Goal: Communication & Community: Share content

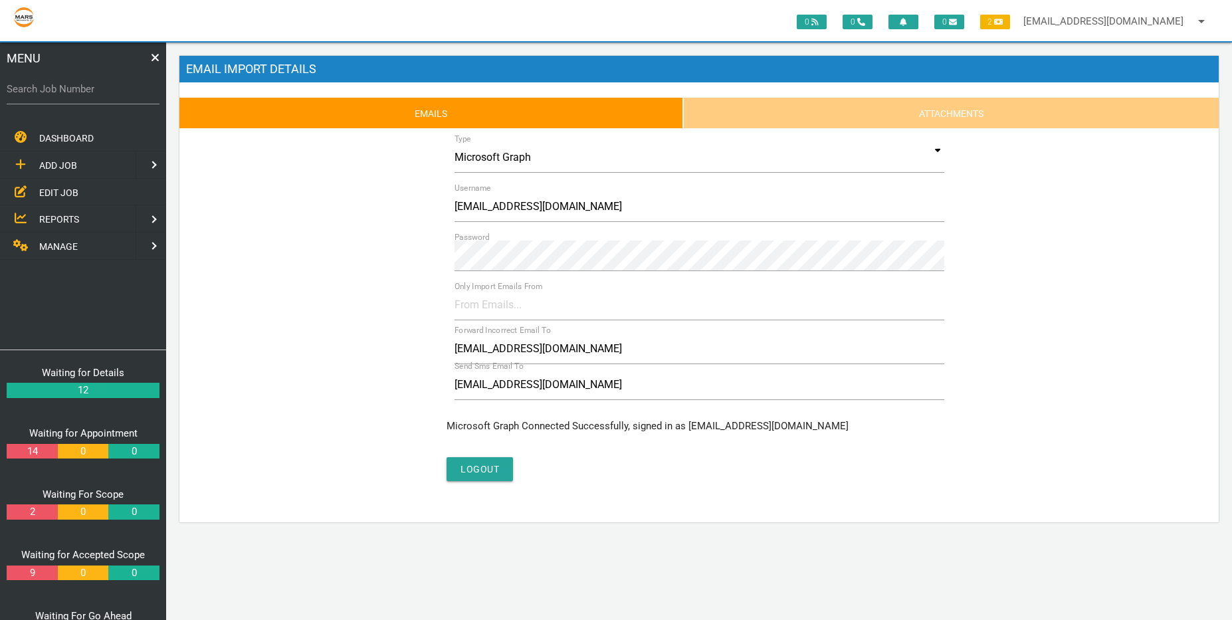
click at [64, 167] on span "ADD JOB" at bounding box center [58, 165] width 38 height 11
click at [21, 137] on link at bounding box center [13, 137] width 27 height 27
click at [56, 91] on label "Search Job Number" at bounding box center [83, 89] width 153 height 15
click at [56, 91] on input "Search Job Number" at bounding box center [83, 89] width 153 height 31
type input "1"
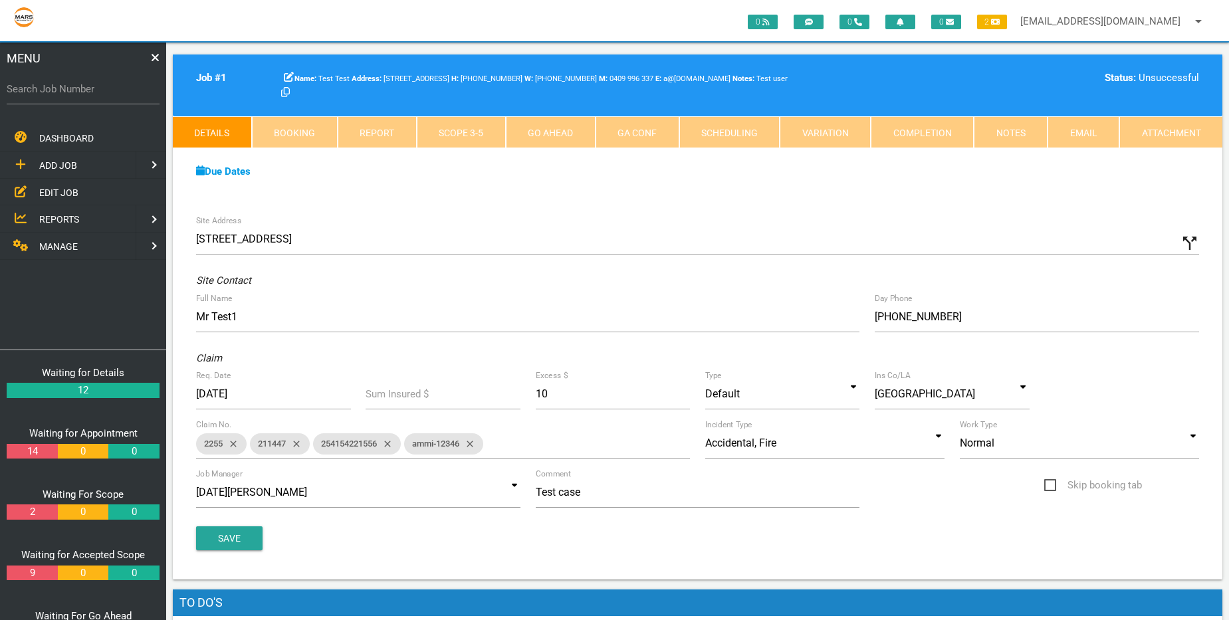
click at [1074, 134] on link "Email" at bounding box center [1084, 132] width 72 height 32
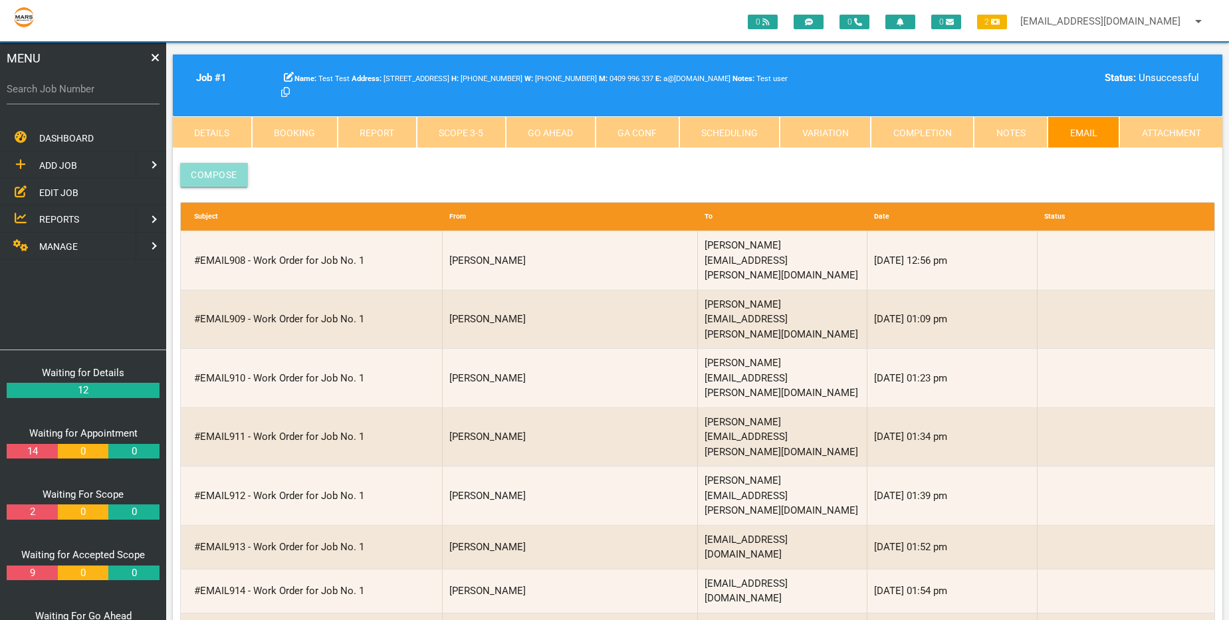
click at [197, 176] on link "Compose" at bounding box center [214, 175] width 68 height 24
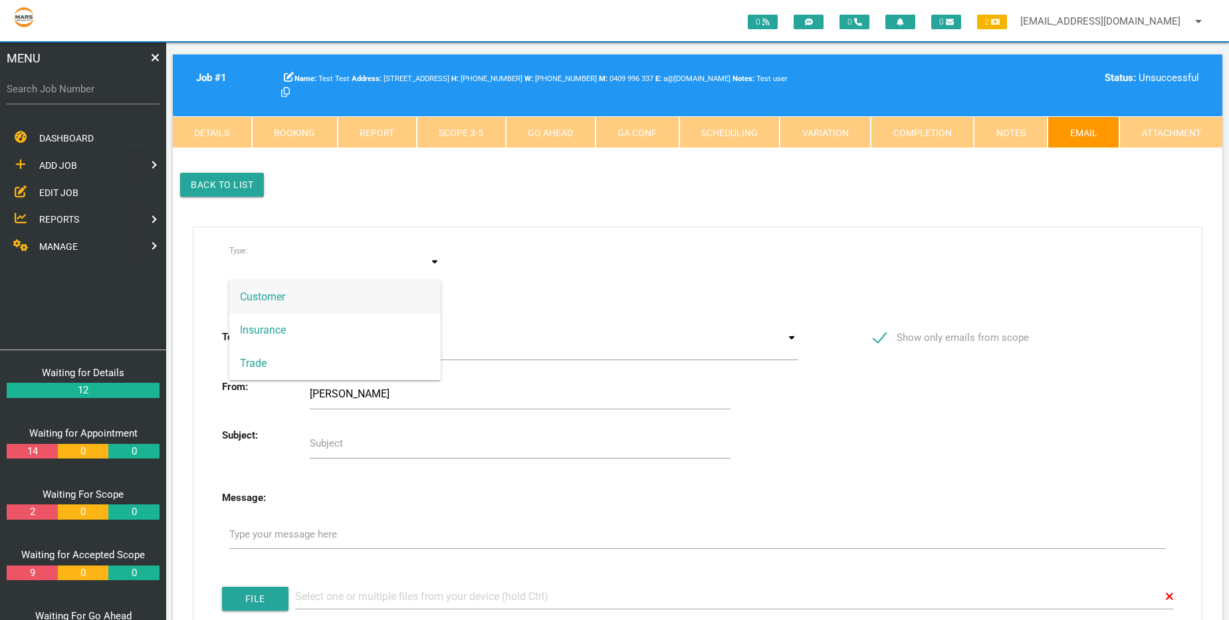
click at [269, 270] on input at bounding box center [335, 269] width 212 height 31
click at [288, 360] on span "Trade" at bounding box center [335, 363] width 212 height 33
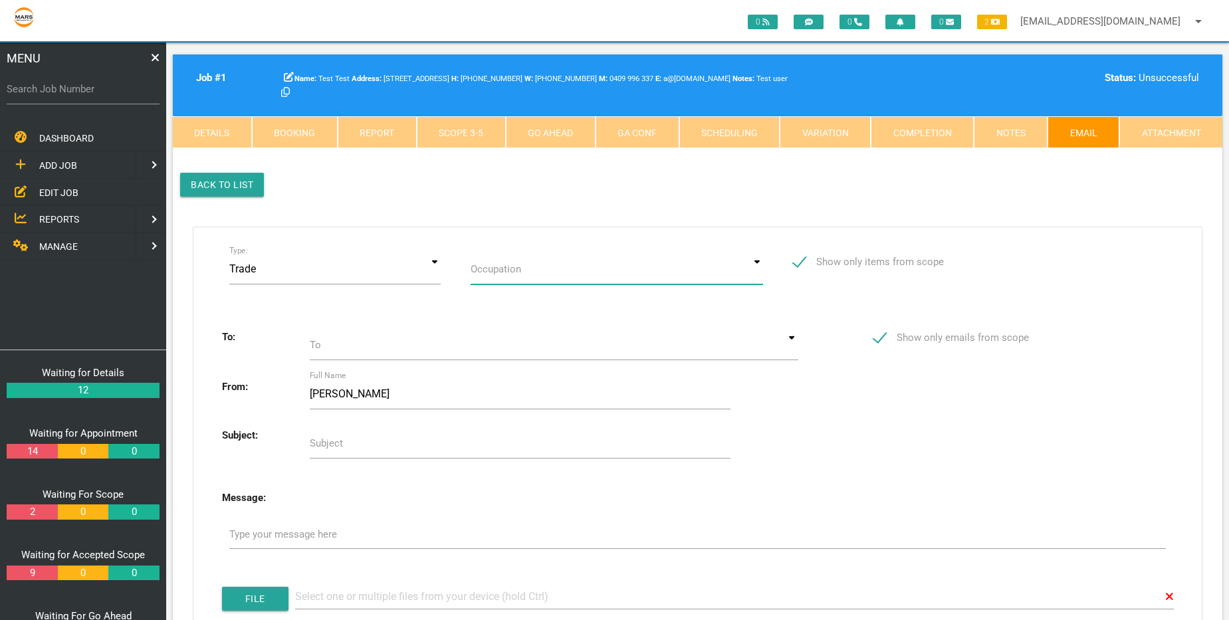
click at [529, 272] on input at bounding box center [617, 269] width 292 height 31
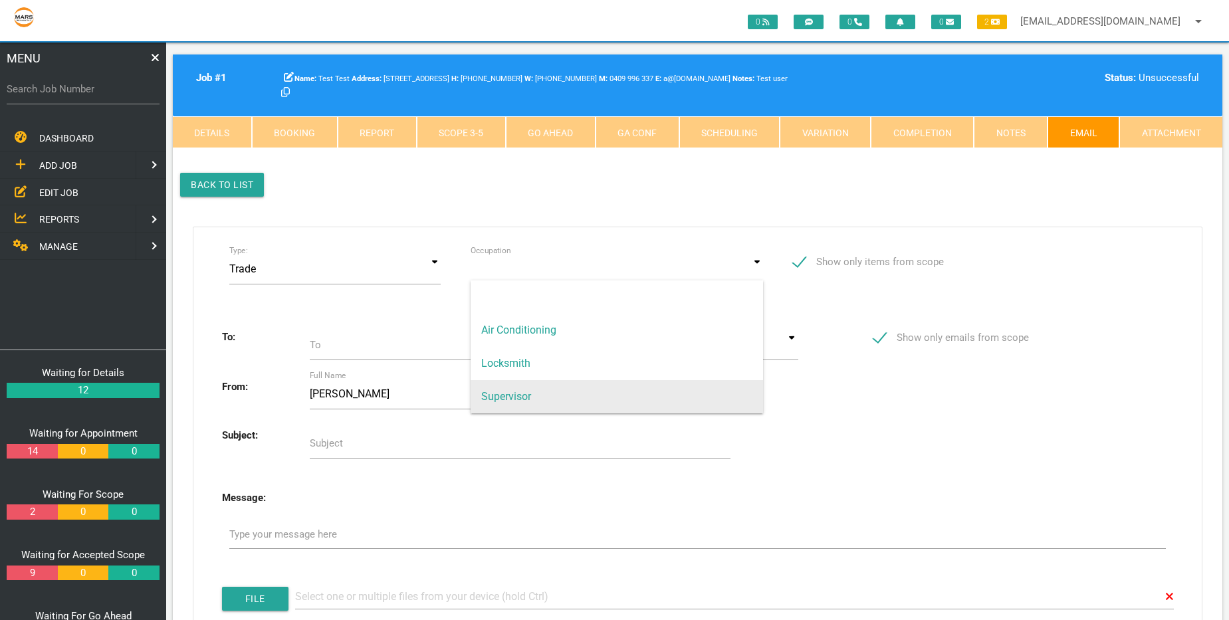
click at [542, 393] on span "Supervisor" at bounding box center [617, 396] width 292 height 33
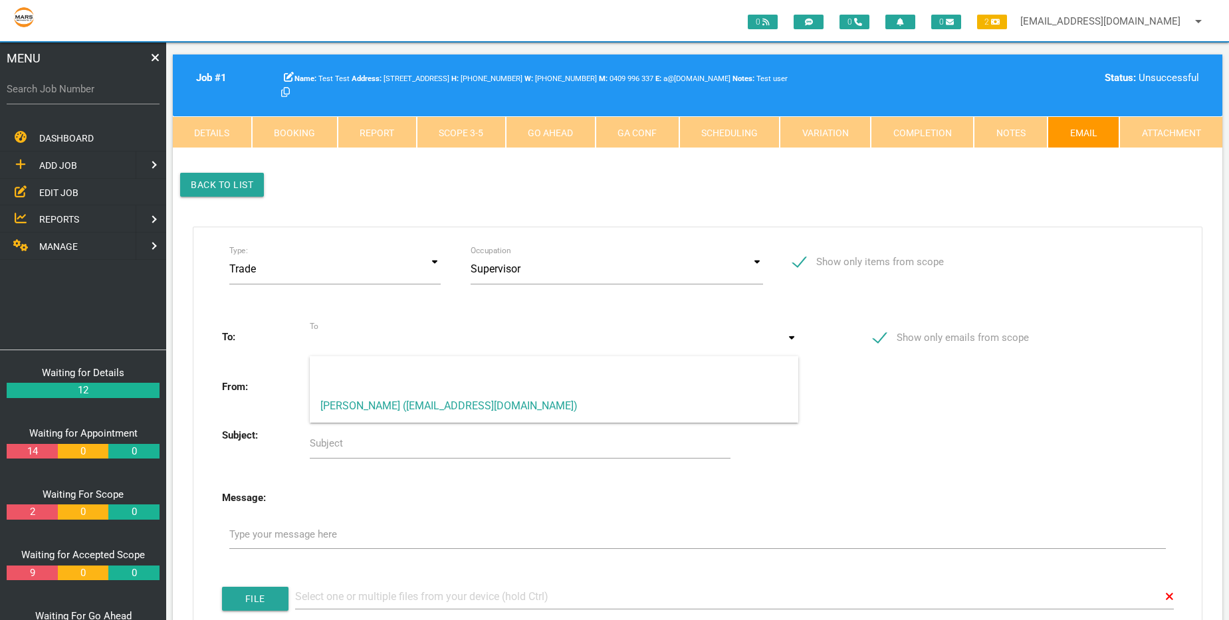
click at [465, 351] on input at bounding box center [554, 345] width 489 height 31
click at [551, 257] on input at bounding box center [617, 269] width 292 height 31
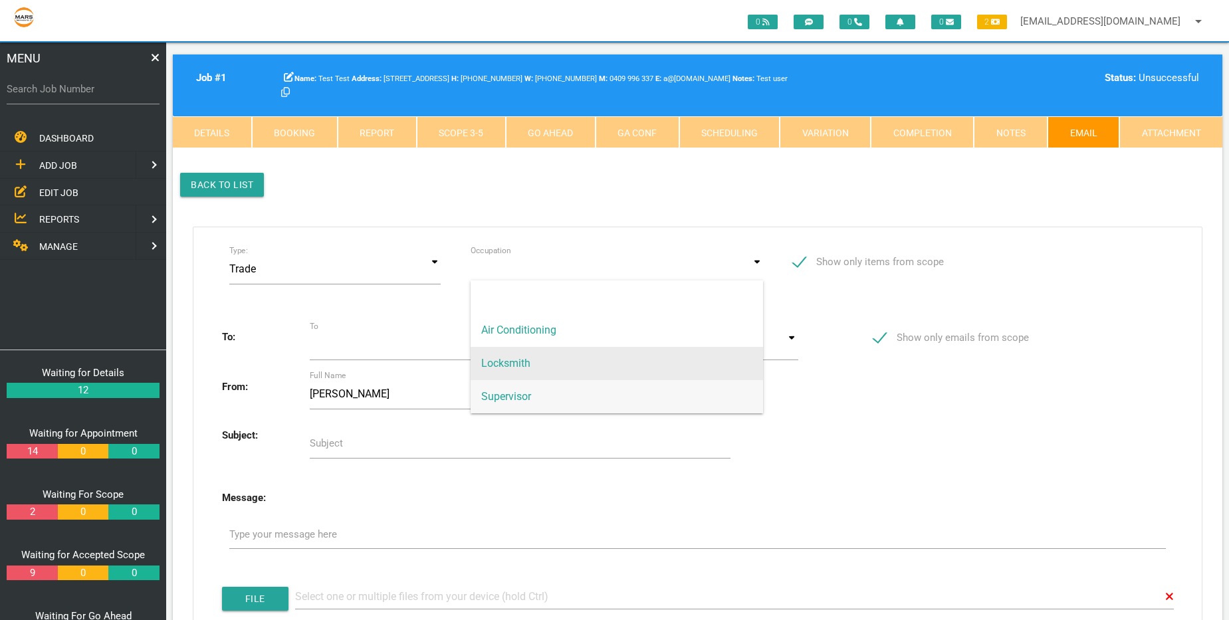
click at [536, 367] on span "Locksmith" at bounding box center [617, 363] width 292 height 33
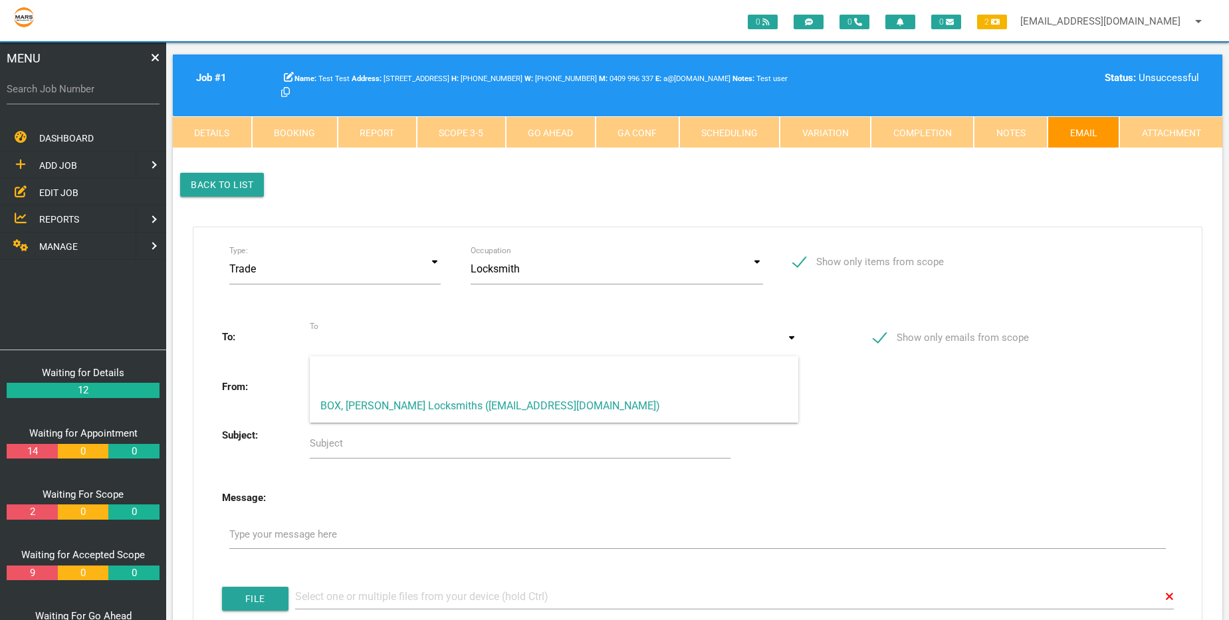
click at [497, 339] on input at bounding box center [554, 345] width 489 height 31
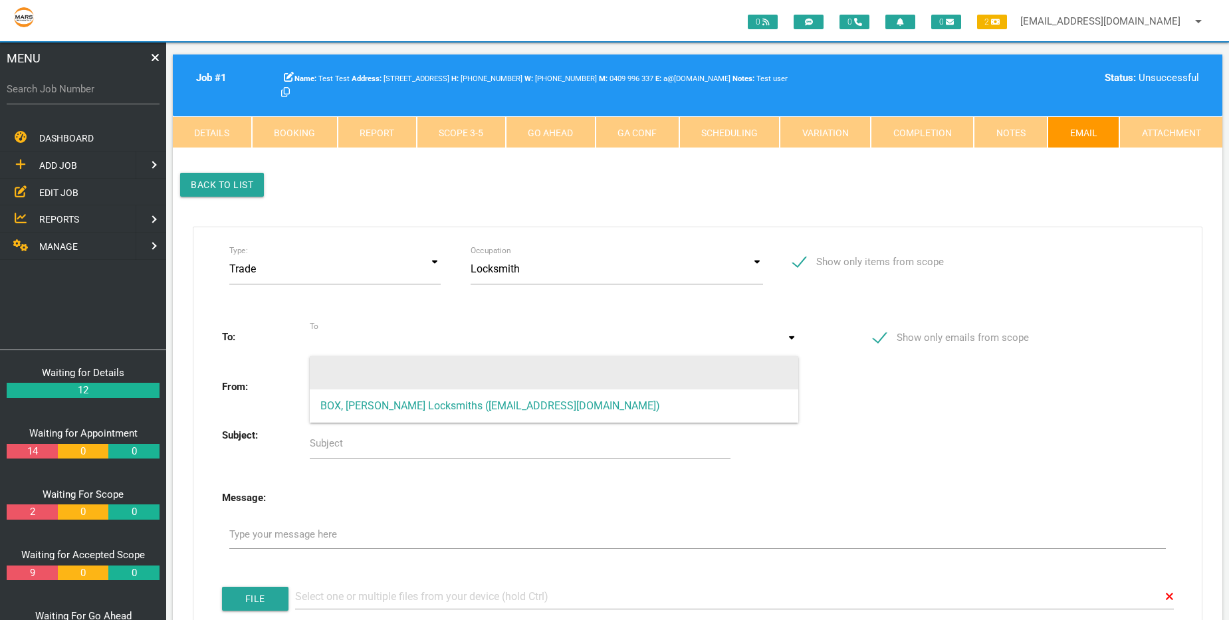
click at [491, 362] on span at bounding box center [554, 365] width 489 height 19
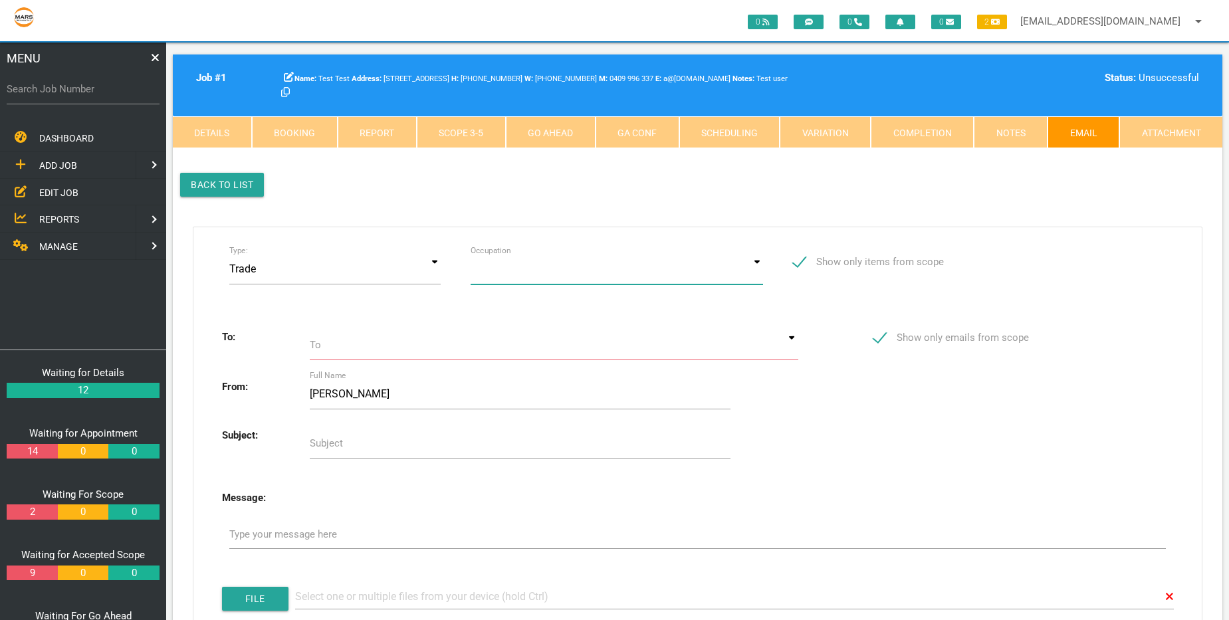
click at [551, 268] on input at bounding box center [617, 269] width 292 height 31
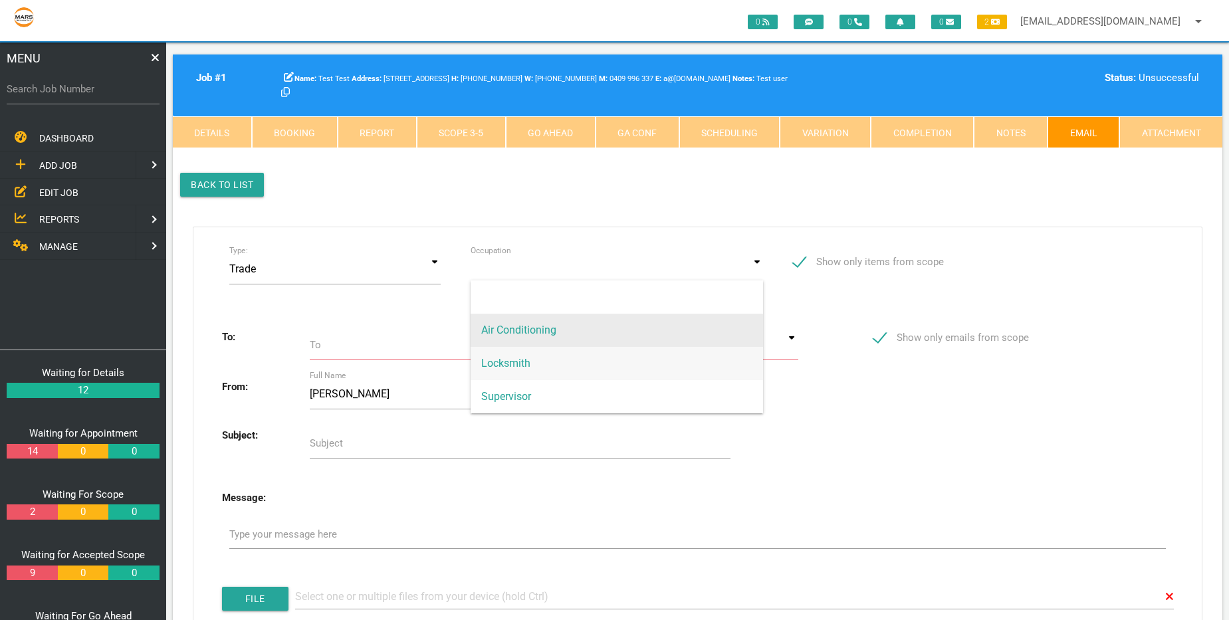
click at [553, 333] on span "Air Conditioning" at bounding box center [617, 330] width 292 height 33
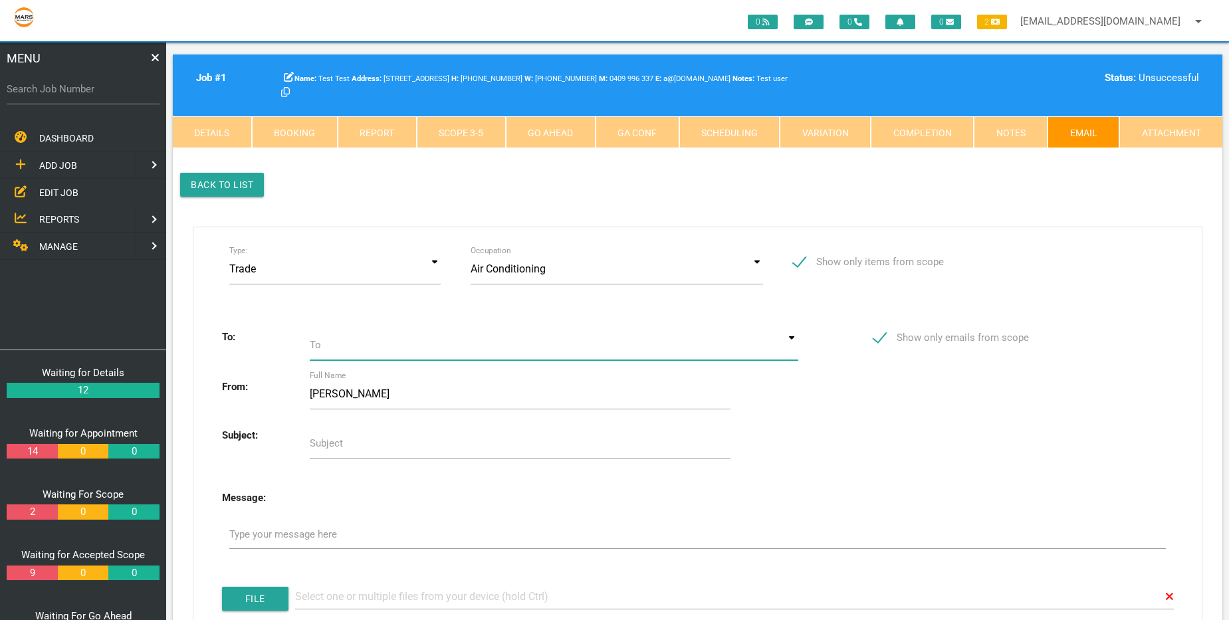
click at [513, 352] on input at bounding box center [554, 345] width 489 height 31
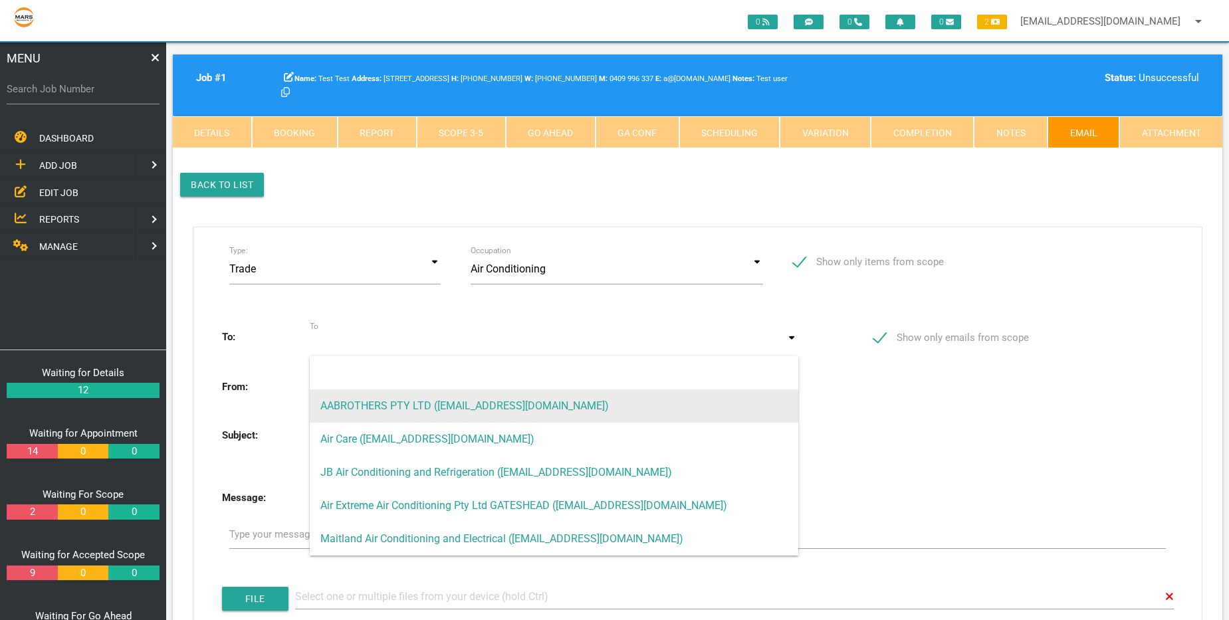
click at [554, 401] on span "AABROTHERS PTY LTD ([EMAIL_ADDRESS][DOMAIN_NAME])" at bounding box center [554, 406] width 489 height 33
type input "AABROTHERS PTY LTD ([EMAIL_ADDRESS][DOMAIN_NAME])"
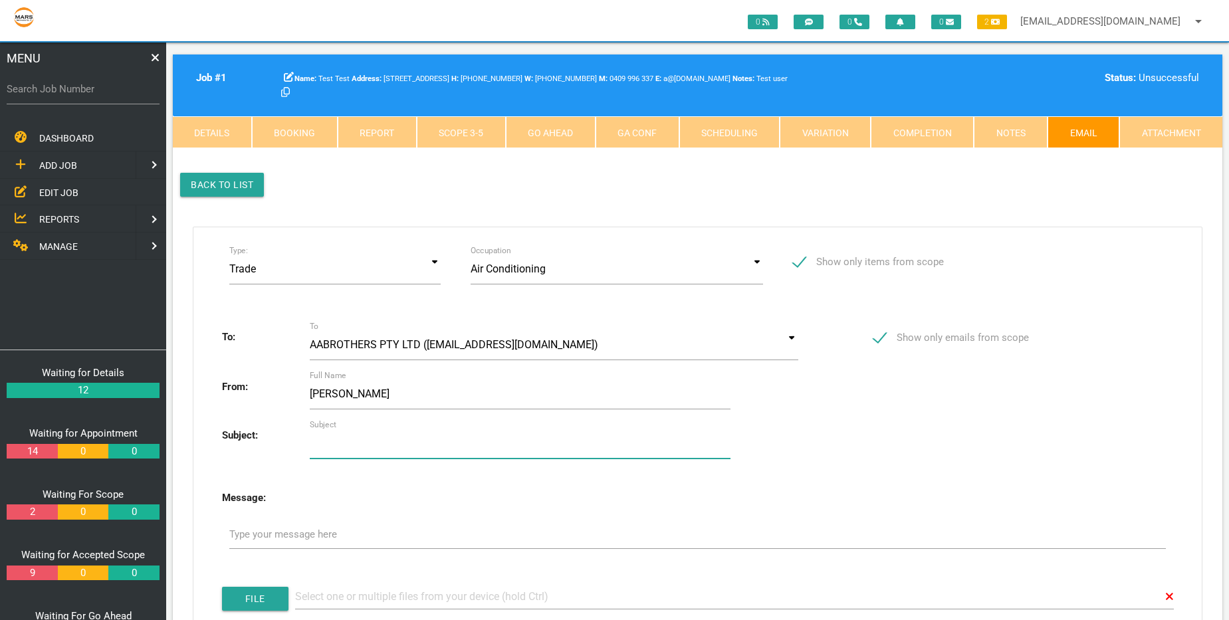
click at [384, 441] on input "Subject" at bounding box center [520, 443] width 421 height 31
type input "Test"
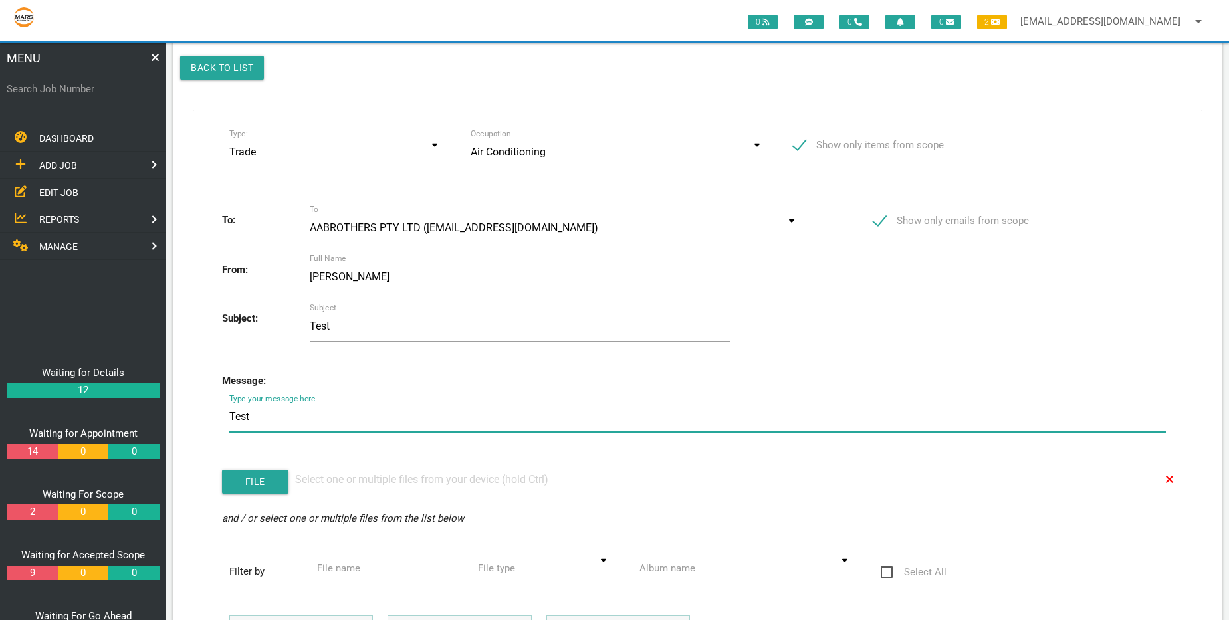
scroll to position [160, 0]
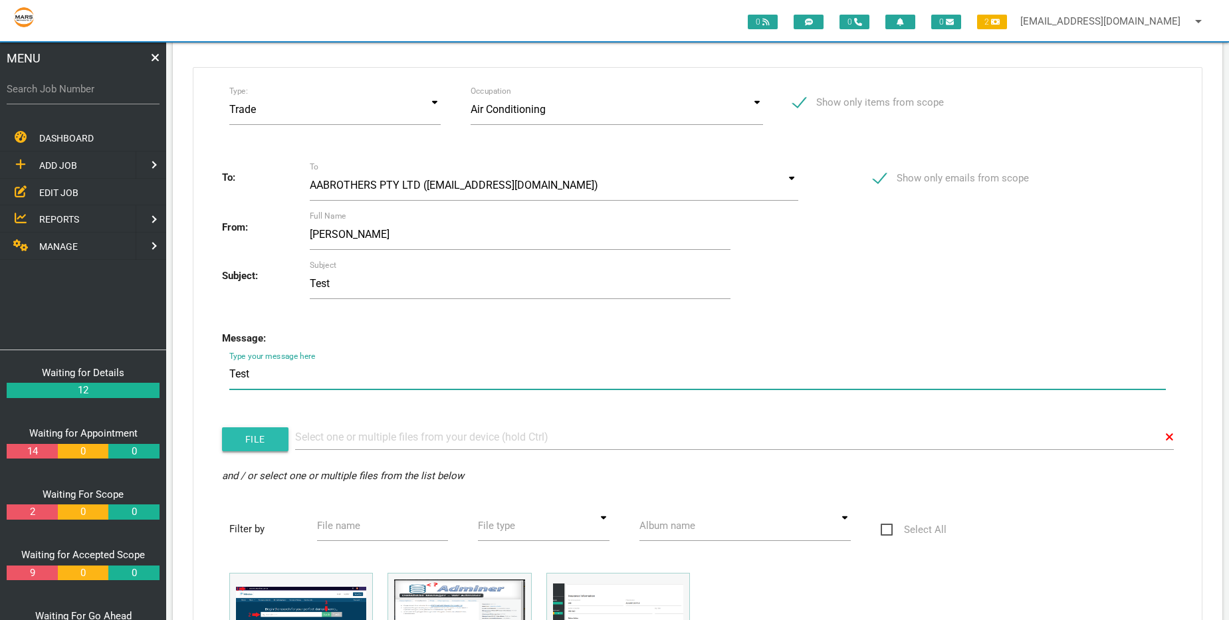
type textarea "Test"
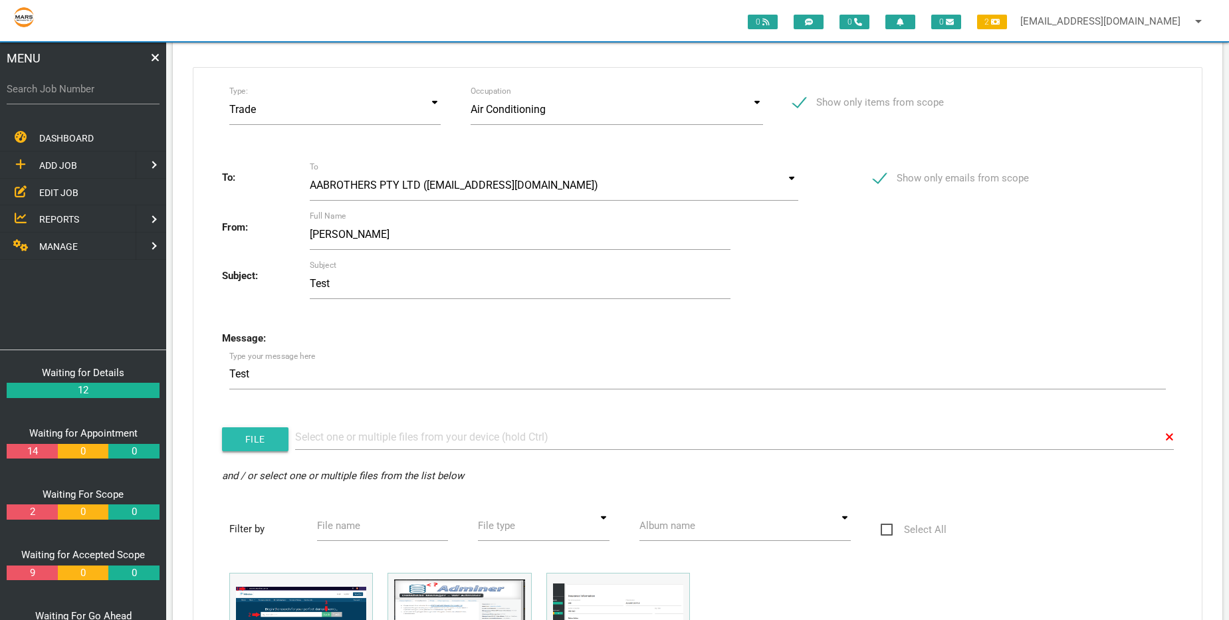
click at [246, 441] on input "file" at bounding box center [698, 440] width 952 height 30
type input "C:\fakepath\Screenshot from [DATE] 15-57-21.png"
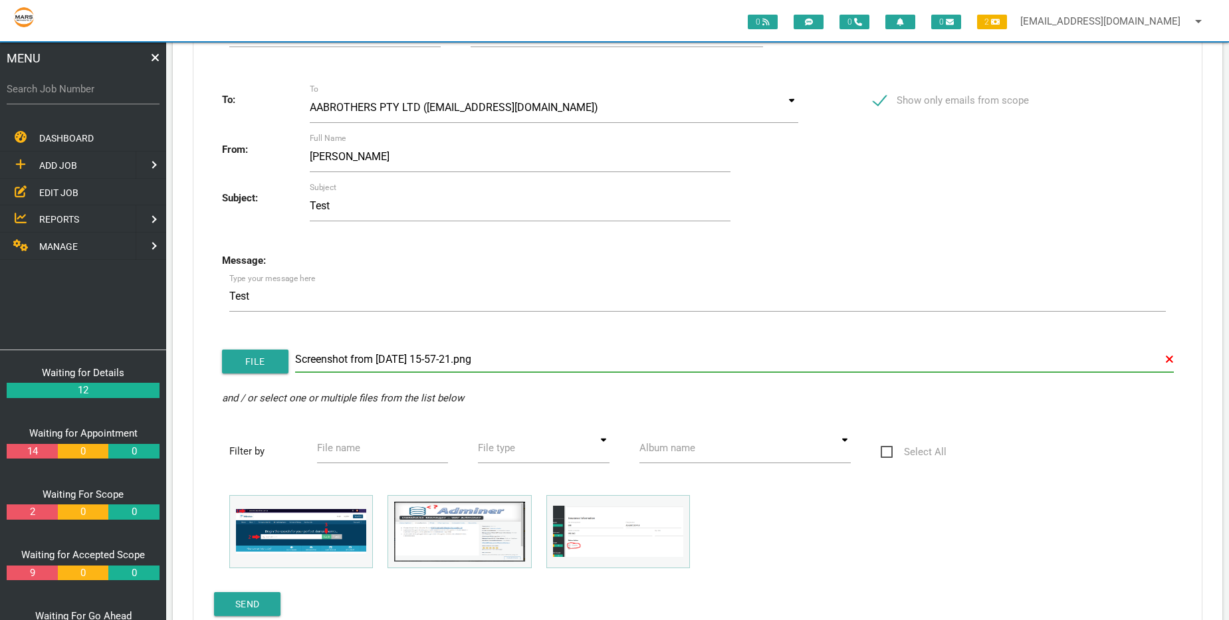
scroll to position [479, 0]
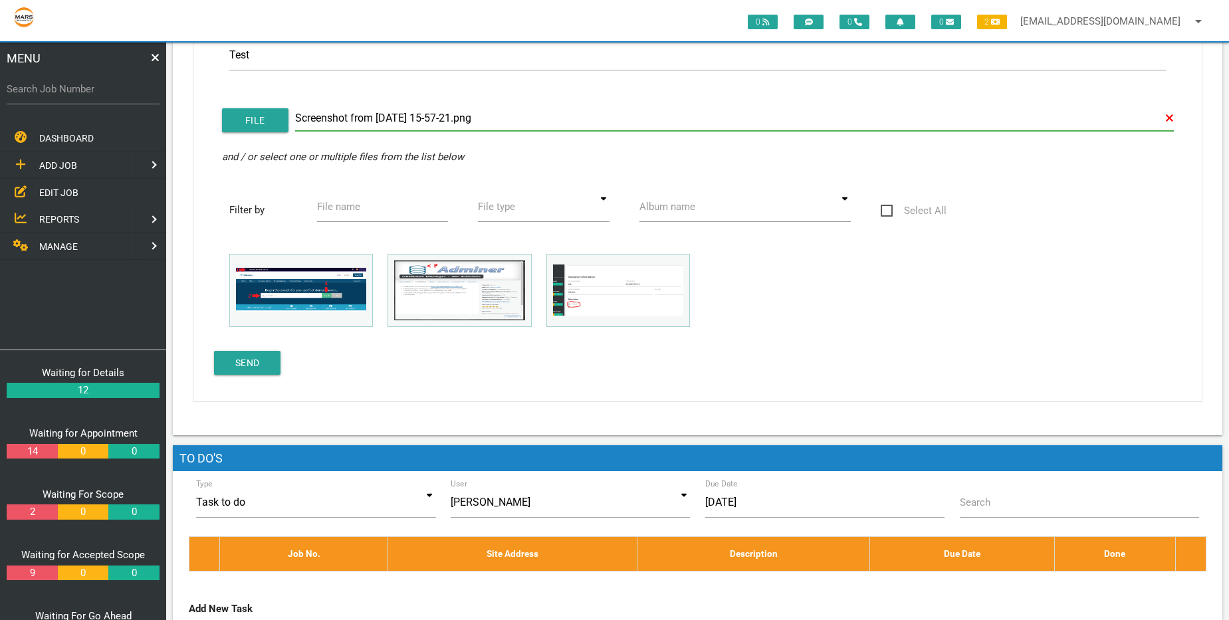
click at [499, 117] on input "Screenshot from [DATE] 15-57-21.png" at bounding box center [734, 118] width 879 height 25
type input "S"
click at [256, 363] on input "Send" at bounding box center [247, 363] width 66 height 24
type input "Send"
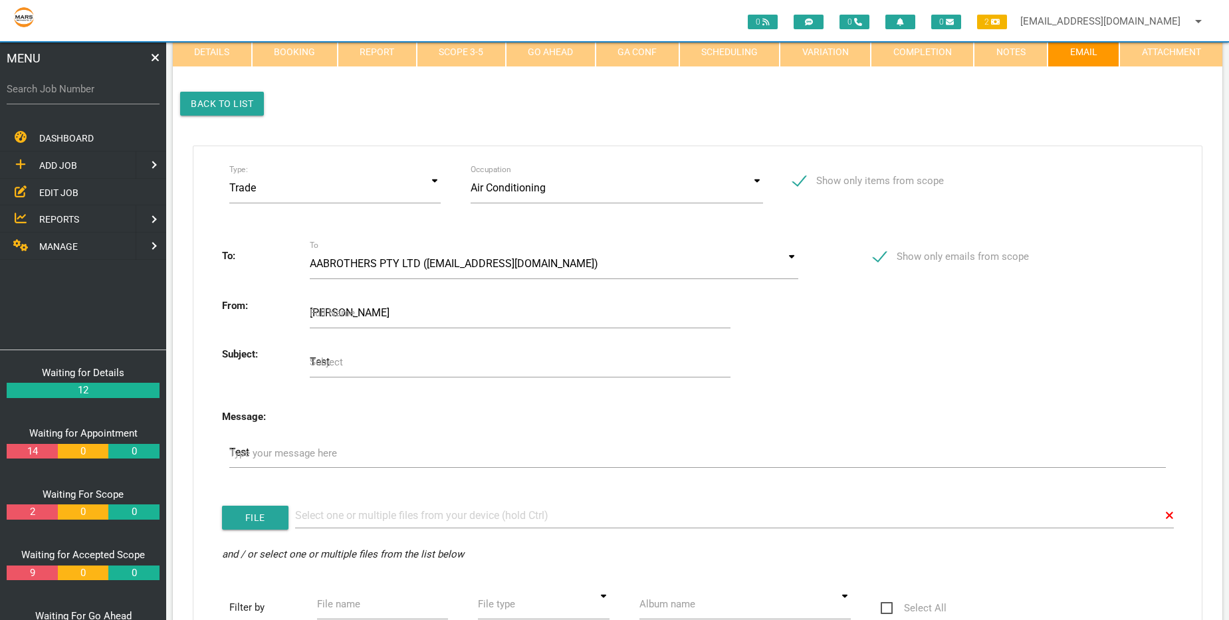
scroll to position [80, 0]
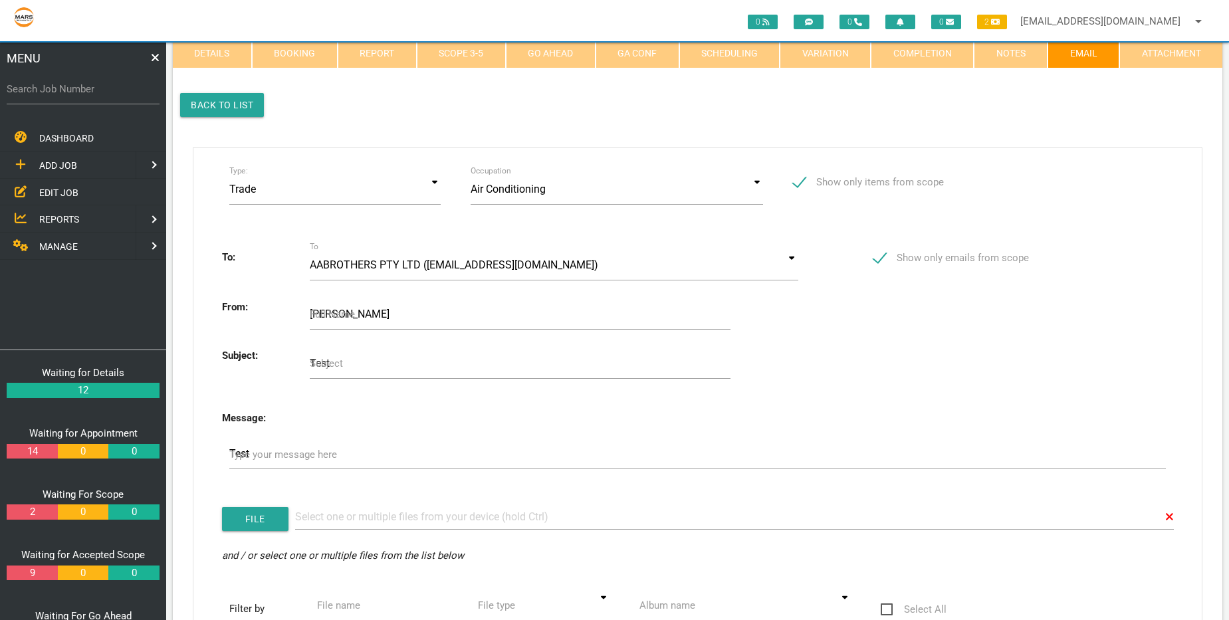
click at [500, 249] on div "To: To AABROTHERS PTY LTD ([EMAIL_ADDRESS][DOMAIN_NAME]) AABROTHERS PTY LTD ([E…" at bounding box center [698, 261] width 982 height 76
click at [488, 263] on input at bounding box center [554, 265] width 489 height 31
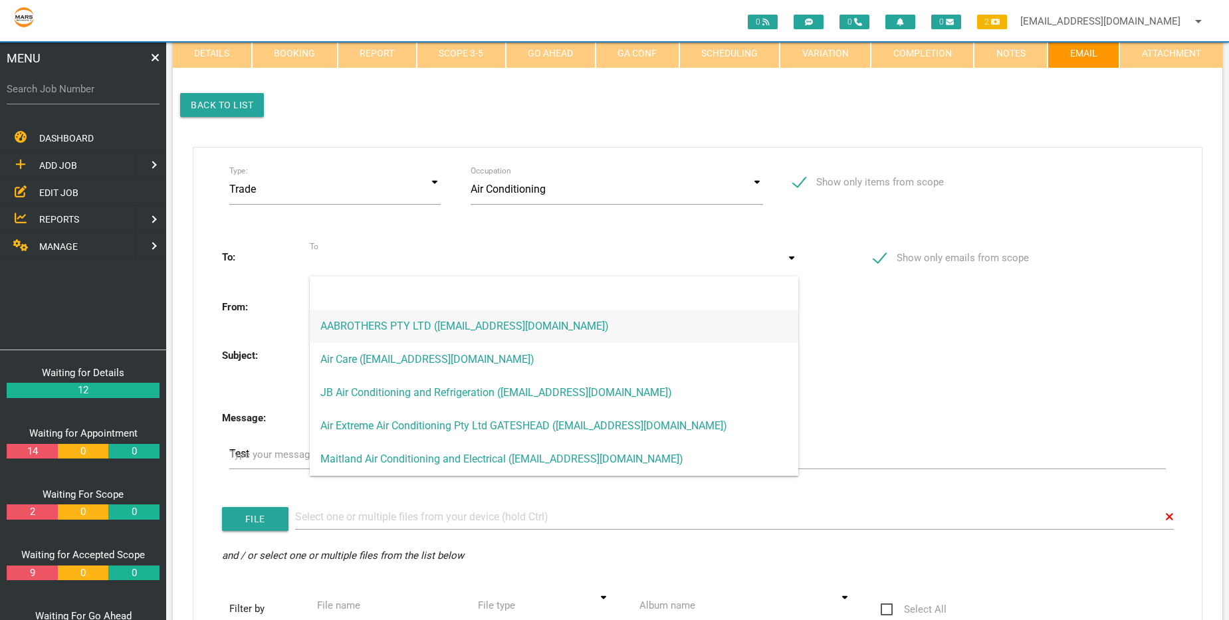
click at [942, 113] on p "Back to list" at bounding box center [697, 105] width 1035 height 24
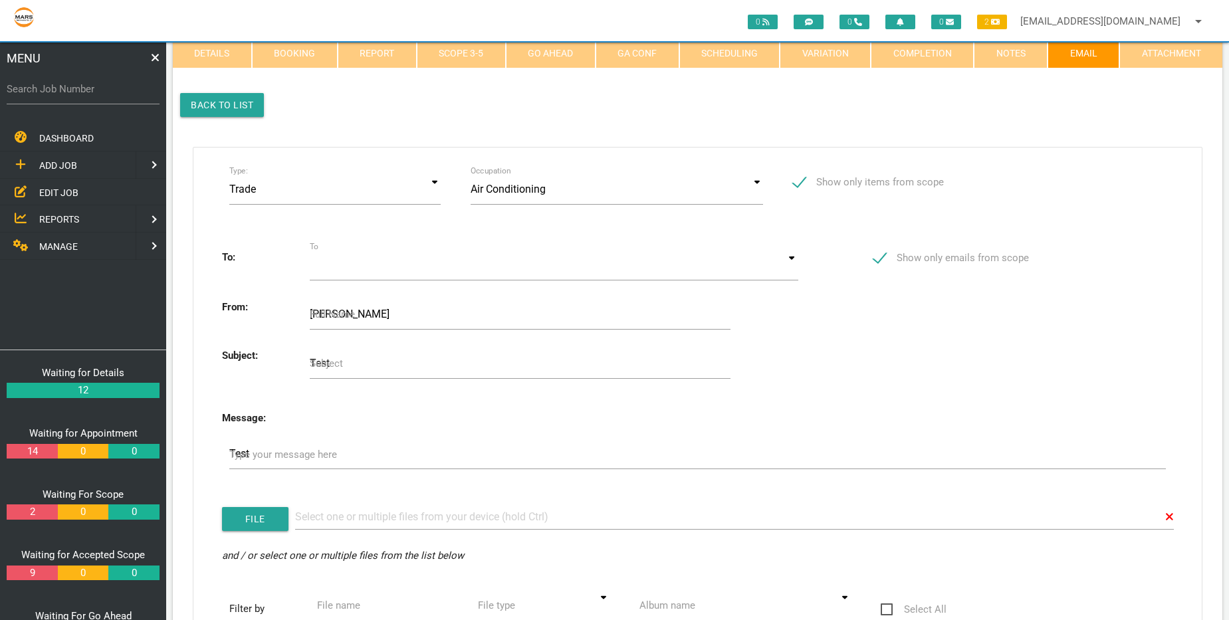
click at [72, 142] on span "DASHBOARD" at bounding box center [66, 138] width 55 height 11
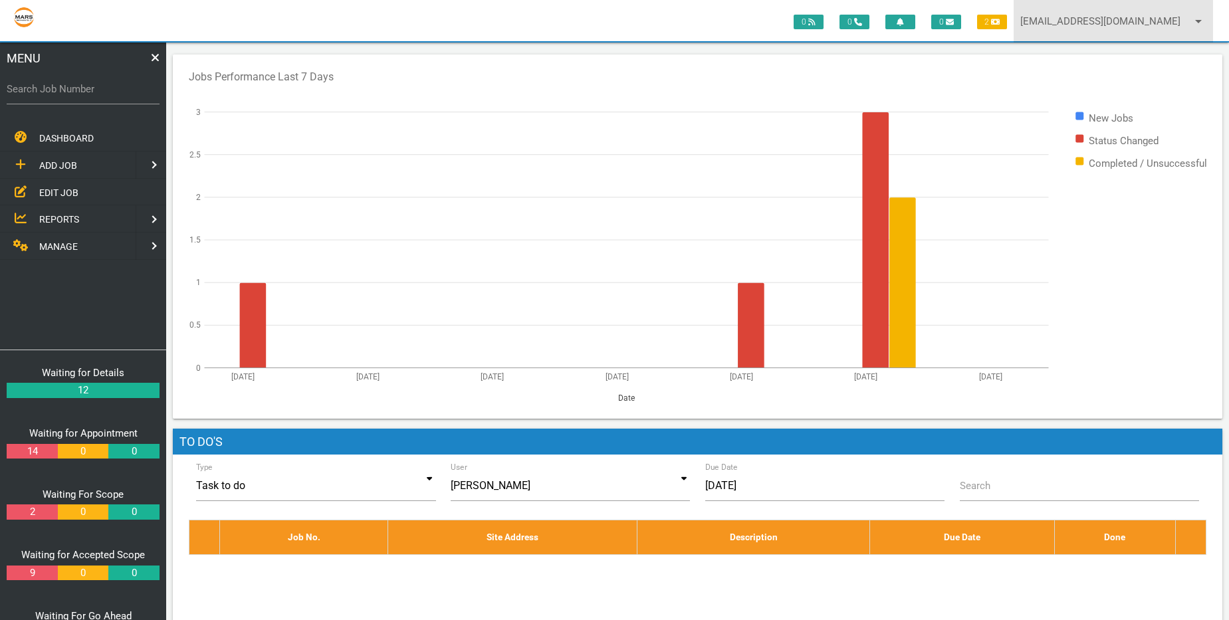
click at [1125, 20] on link "[EMAIL_ADDRESS][DOMAIN_NAME] arrow_drop_down" at bounding box center [1113, 21] width 199 height 43
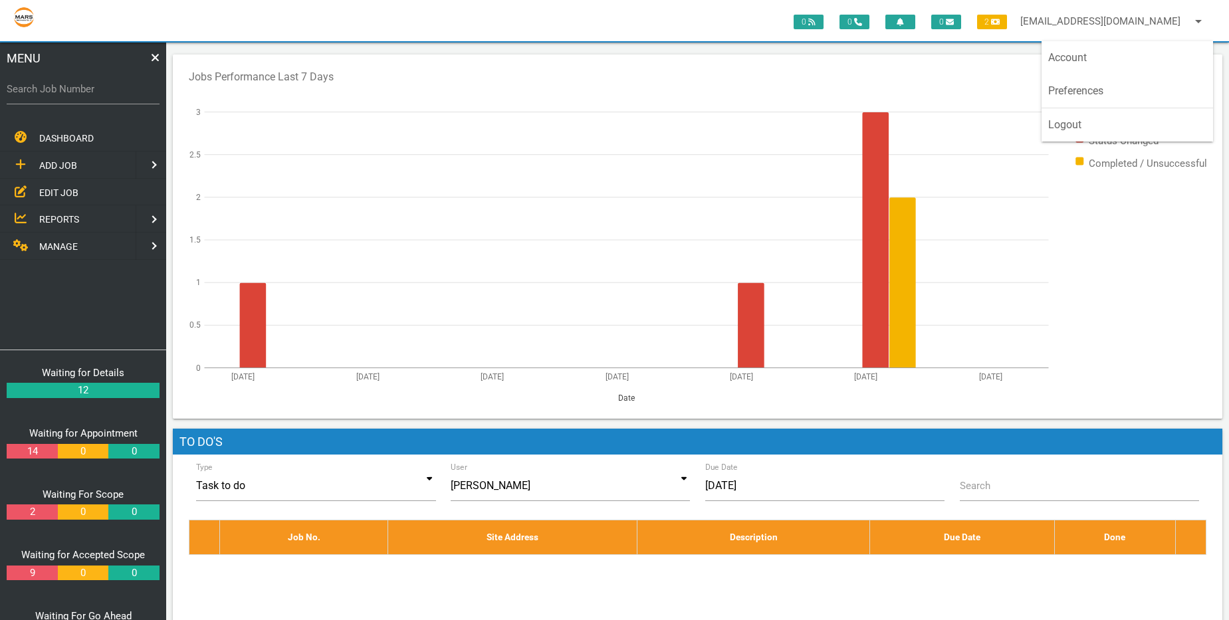
click at [802, 61] on div "Jobs Performance Last 7 Days New Jobs Status Changed Completed / Unsuccessful […" at bounding box center [698, 237] width 1050 height 364
